Goal: Information Seeking & Learning: Learn about a topic

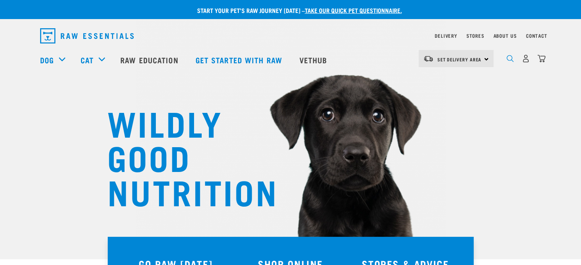
click at [507, 58] on img "dropdown navigation" at bounding box center [509, 58] width 7 height 7
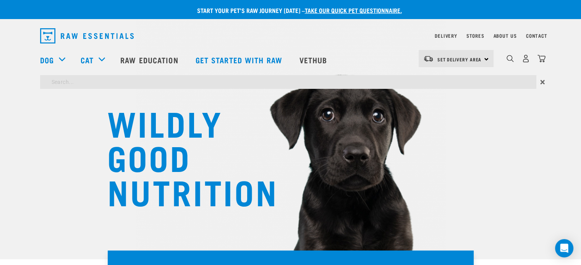
click at [489, 81] on input "search" at bounding box center [288, 82] width 496 height 14
type input "COMPLETE DIET"
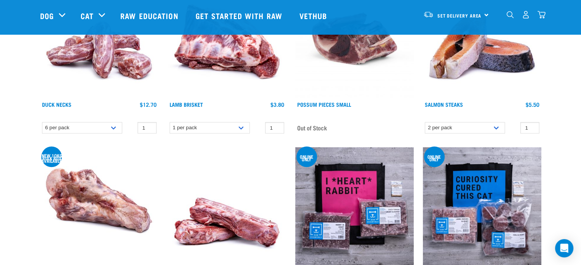
scroll to position [748, 0]
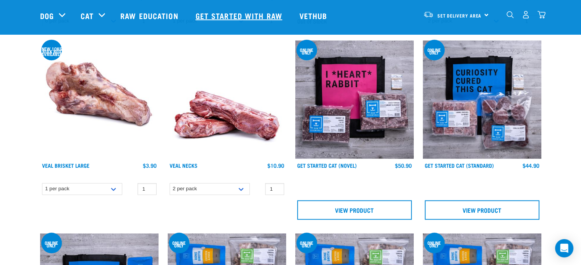
click at [231, 24] on link "Get started with Raw" at bounding box center [240, 15] width 104 height 31
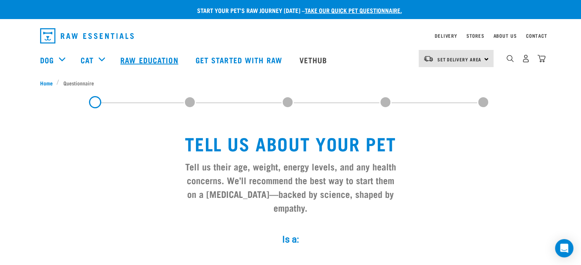
click at [155, 56] on link "Raw Education" at bounding box center [150, 60] width 75 height 31
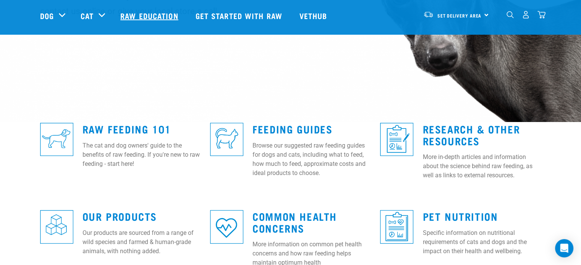
scroll to position [153, 0]
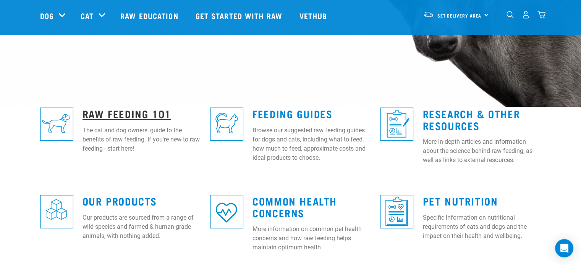
click at [160, 111] on link "Raw Feeding 101" at bounding box center [126, 114] width 89 height 6
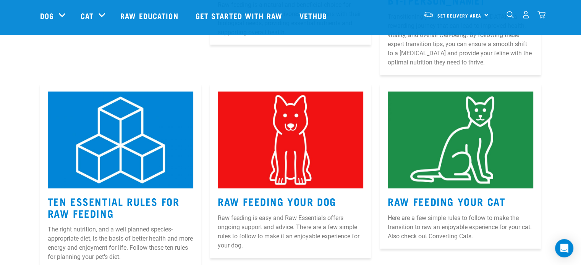
scroll to position [351, 0]
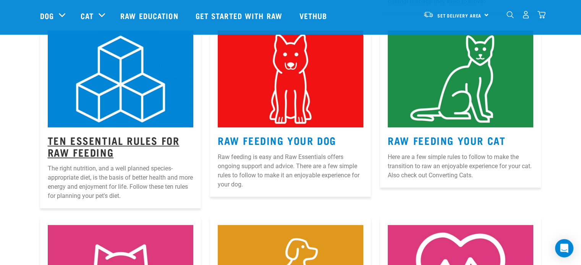
click at [170, 137] on link "Ten Essential Rules for Raw Feeding" at bounding box center [114, 146] width 132 height 18
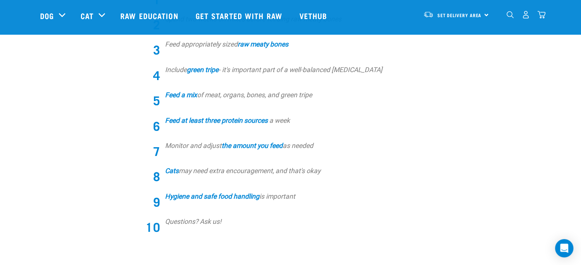
scroll to position [305, 0]
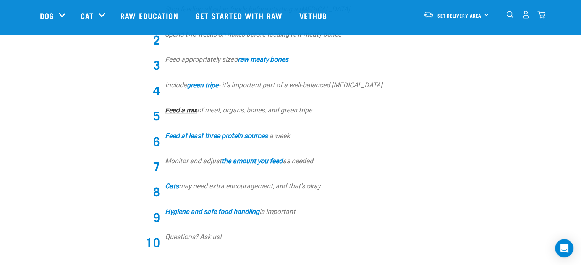
click at [189, 107] on link "Feed a mix" at bounding box center [181, 111] width 32 height 8
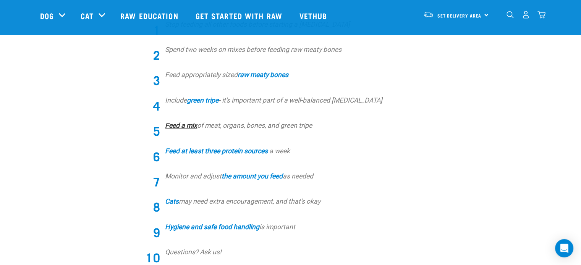
click at [186, 124] on link "Feed a mix" at bounding box center [181, 126] width 32 height 8
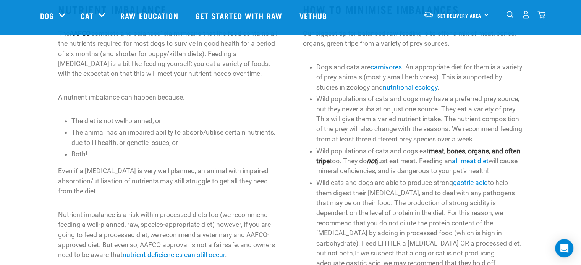
scroll to position [275, 0]
